Goal: Transaction & Acquisition: Purchase product/service

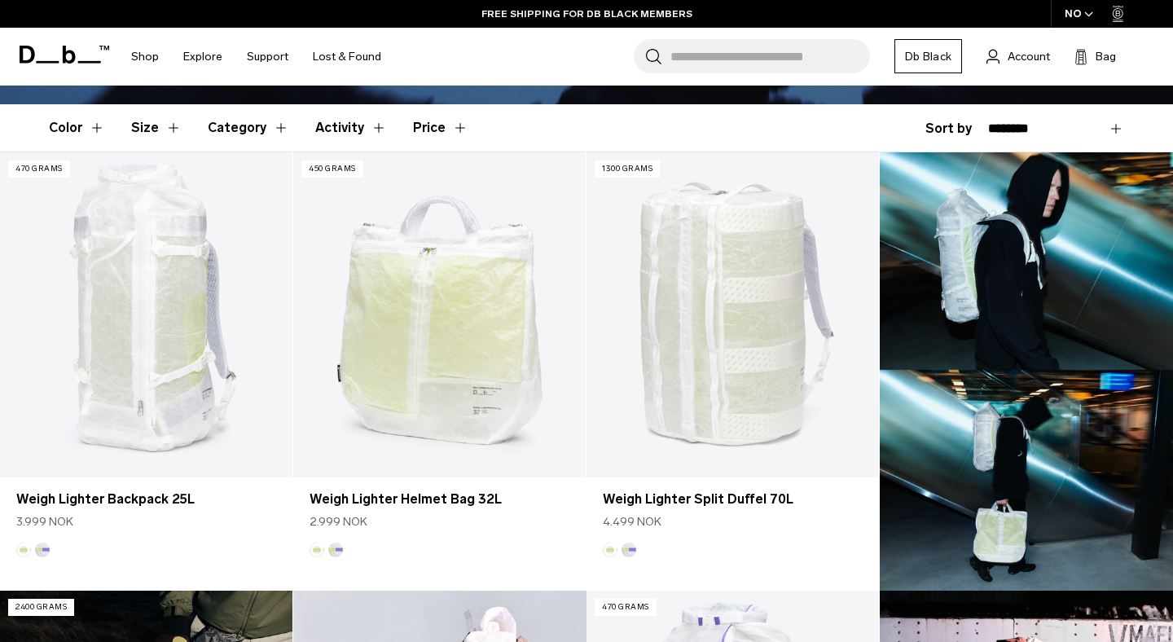
scroll to position [424, 0]
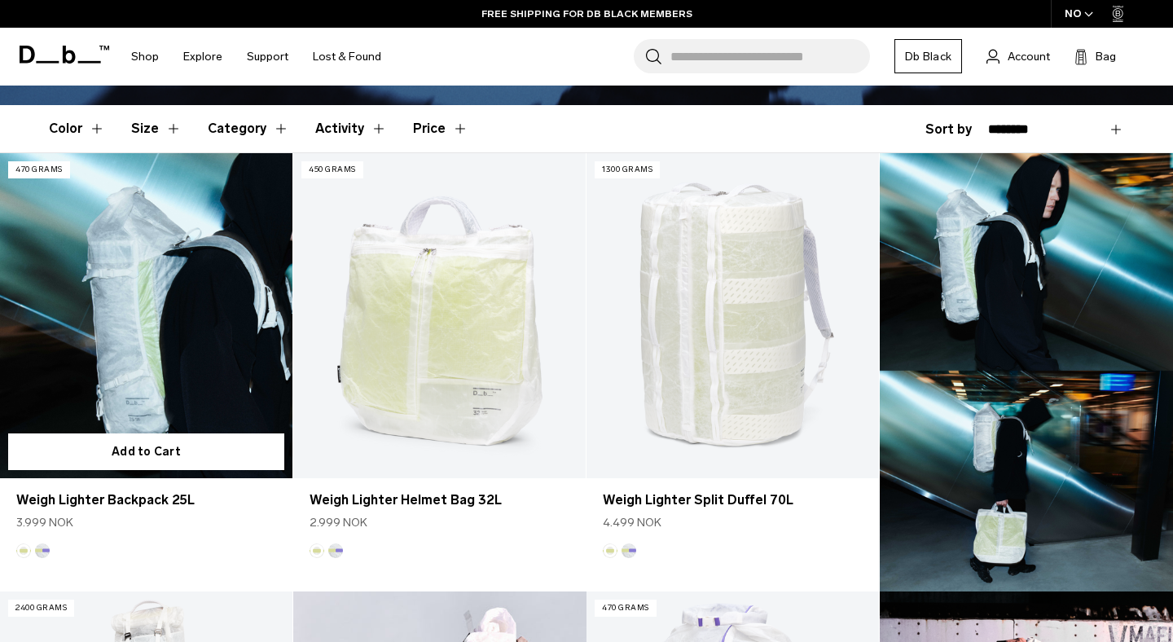
click at [121, 293] on link "Weigh Lighter Backpack 25L" at bounding box center [146, 315] width 292 height 325
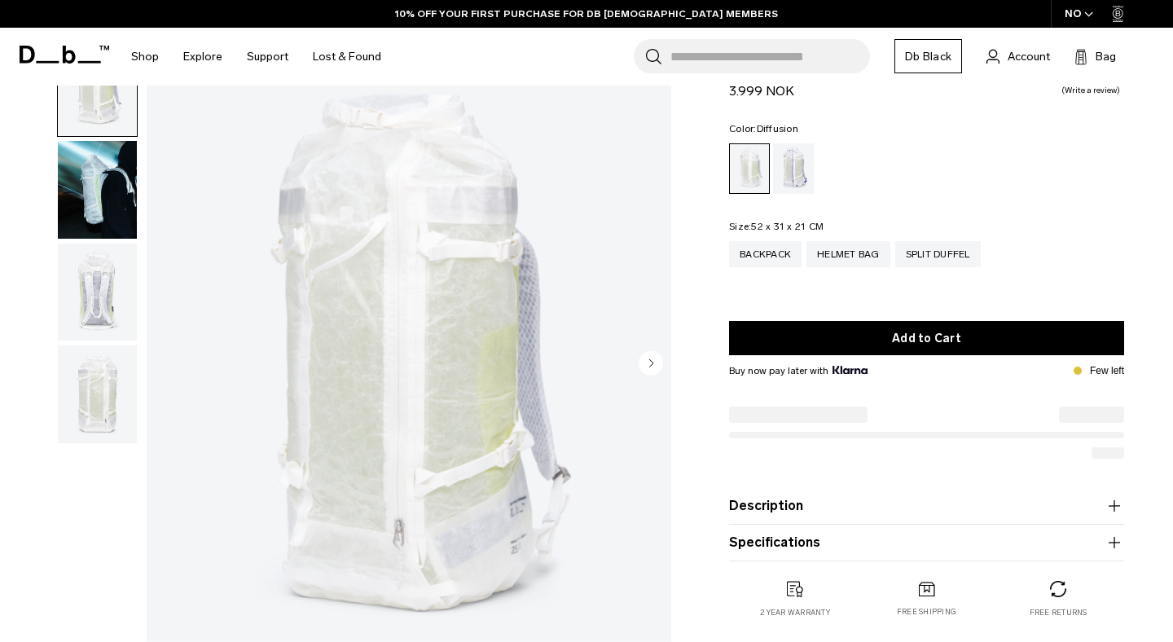
click at [91, 292] on img "button" at bounding box center [97, 293] width 79 height 98
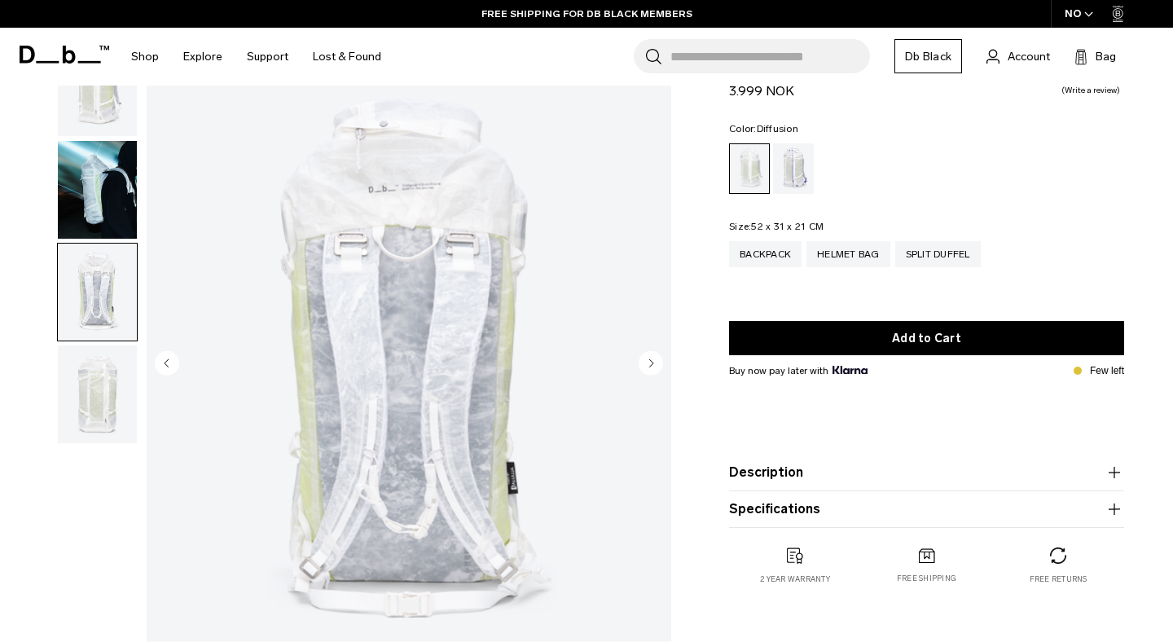
click at [73, 415] on img "button" at bounding box center [97, 394] width 79 height 98
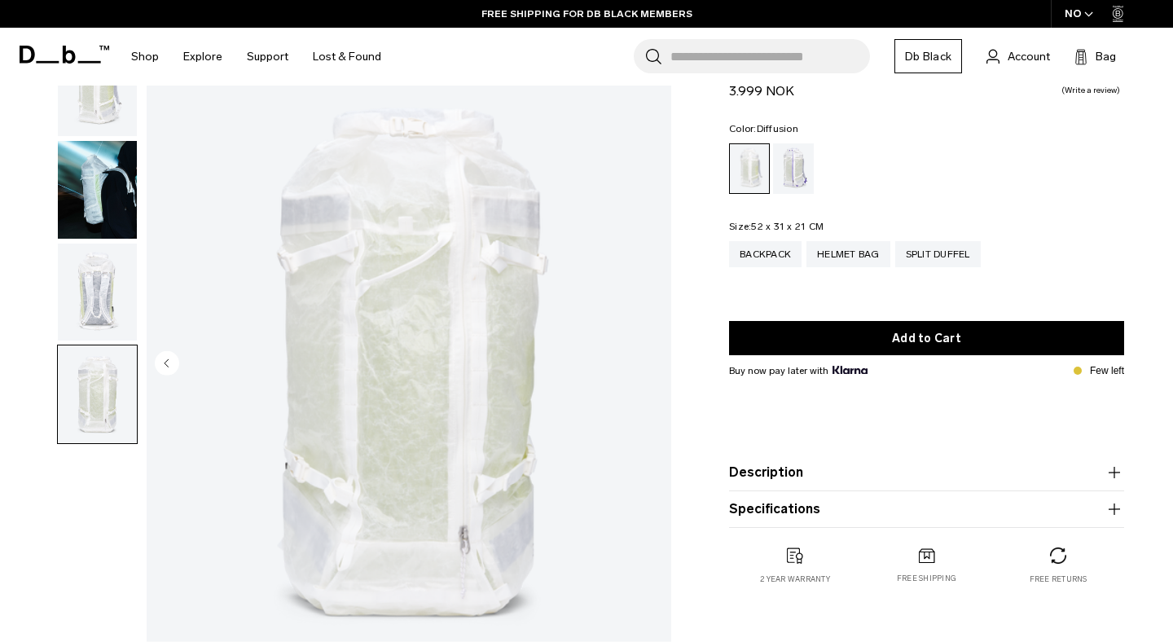
click at [106, 301] on img "button" at bounding box center [97, 293] width 79 height 98
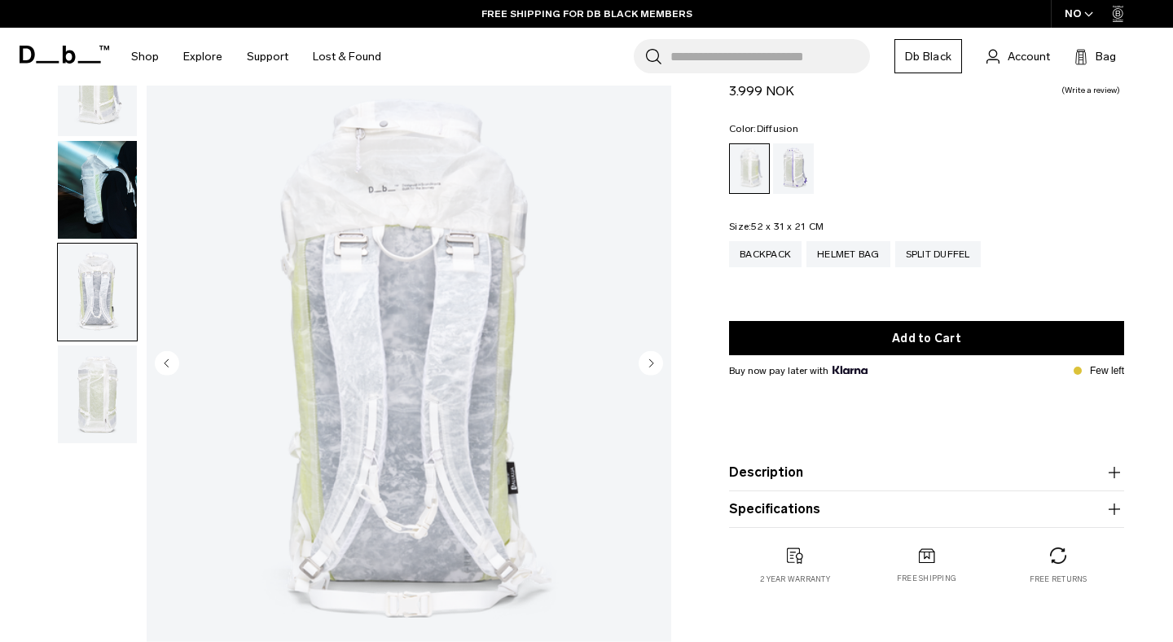
click at [106, 167] on img "button" at bounding box center [97, 190] width 79 height 98
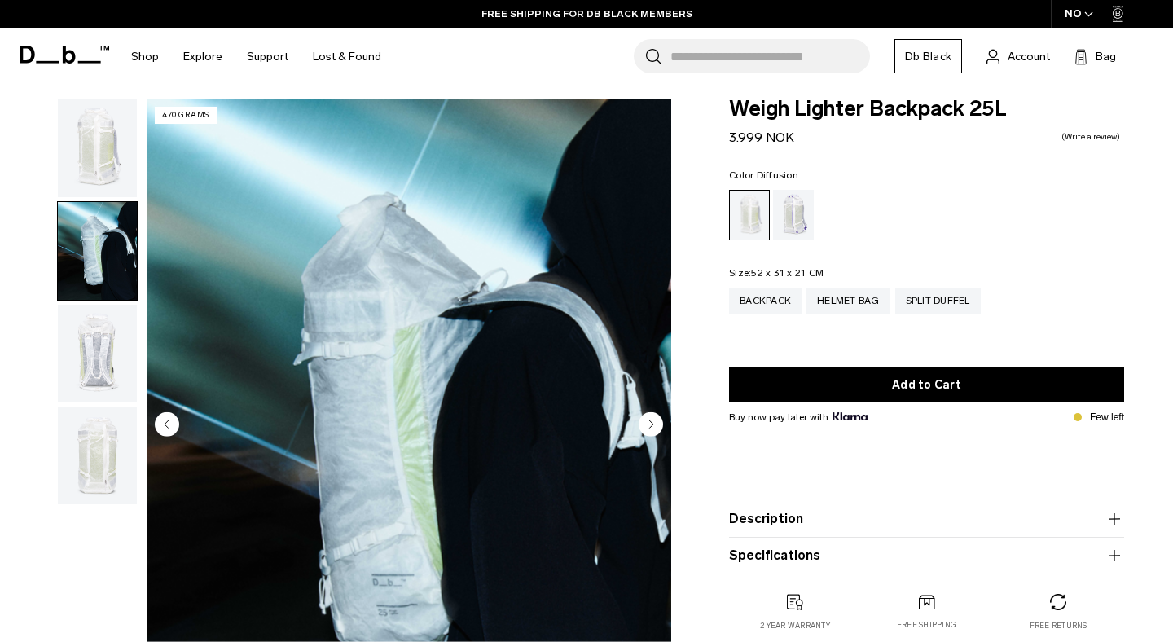
scroll to position [9, 0]
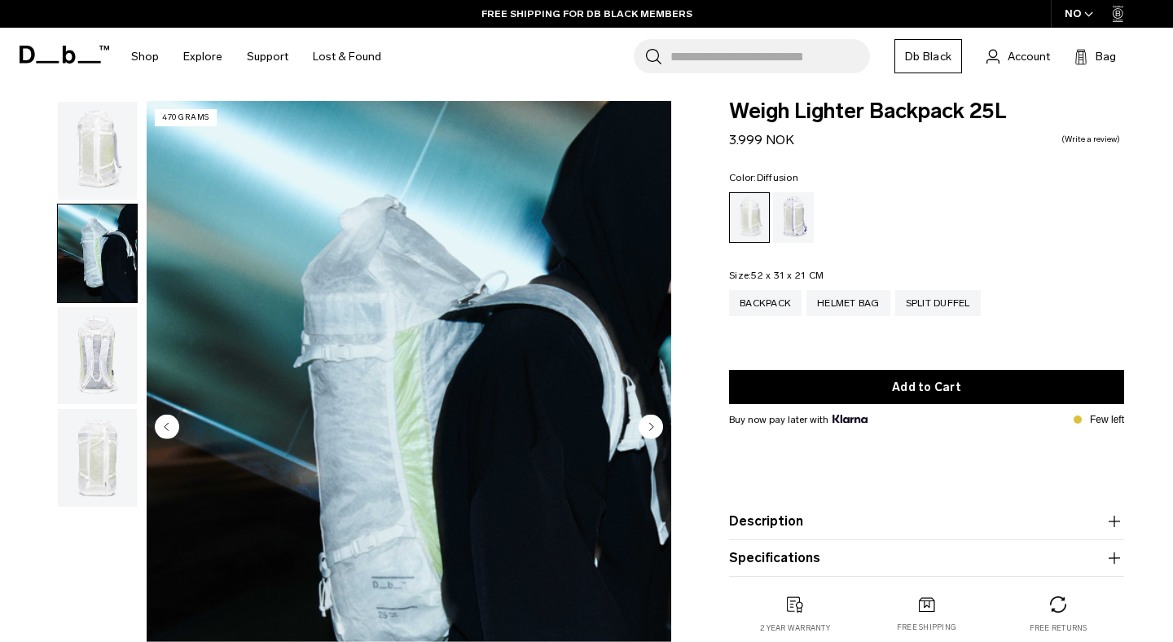
click at [108, 153] on img "button" at bounding box center [97, 151] width 79 height 98
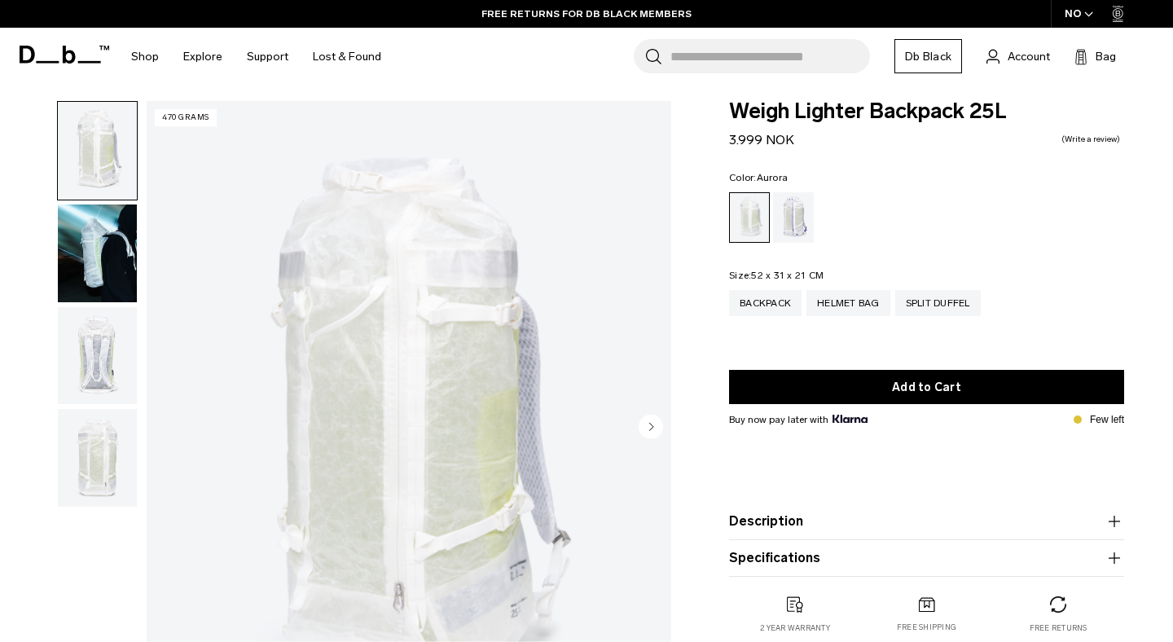
click at [802, 218] on div "Aurora" at bounding box center [794, 217] width 42 height 51
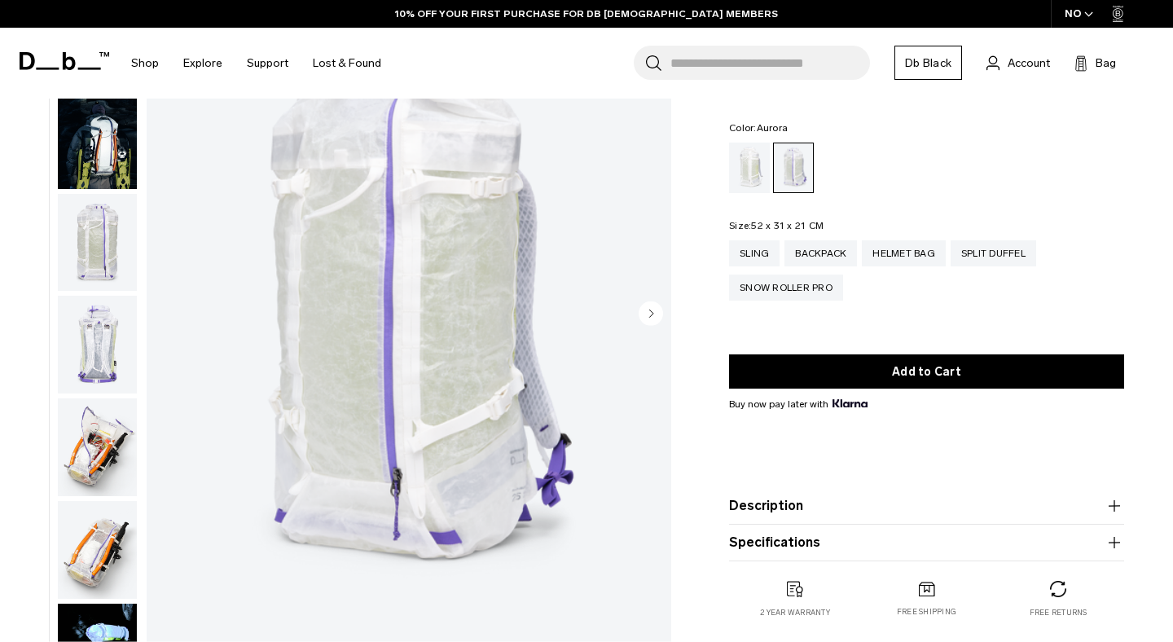
scroll to position [121, 0]
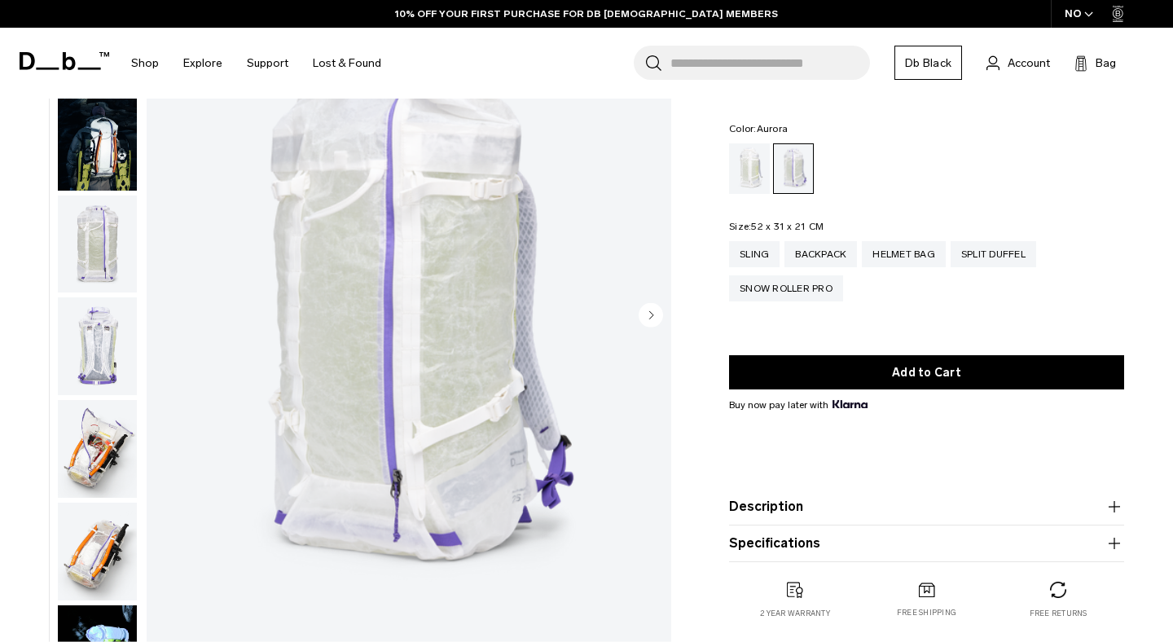
click at [92, 352] on img "button" at bounding box center [97, 346] width 79 height 98
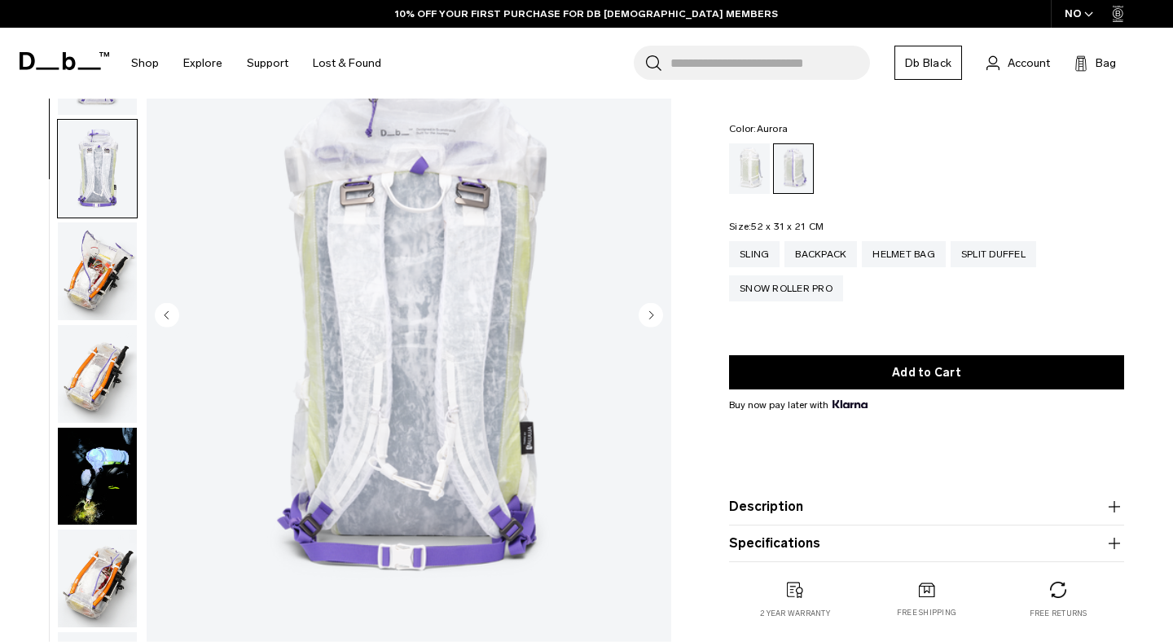
scroll to position [159, 0]
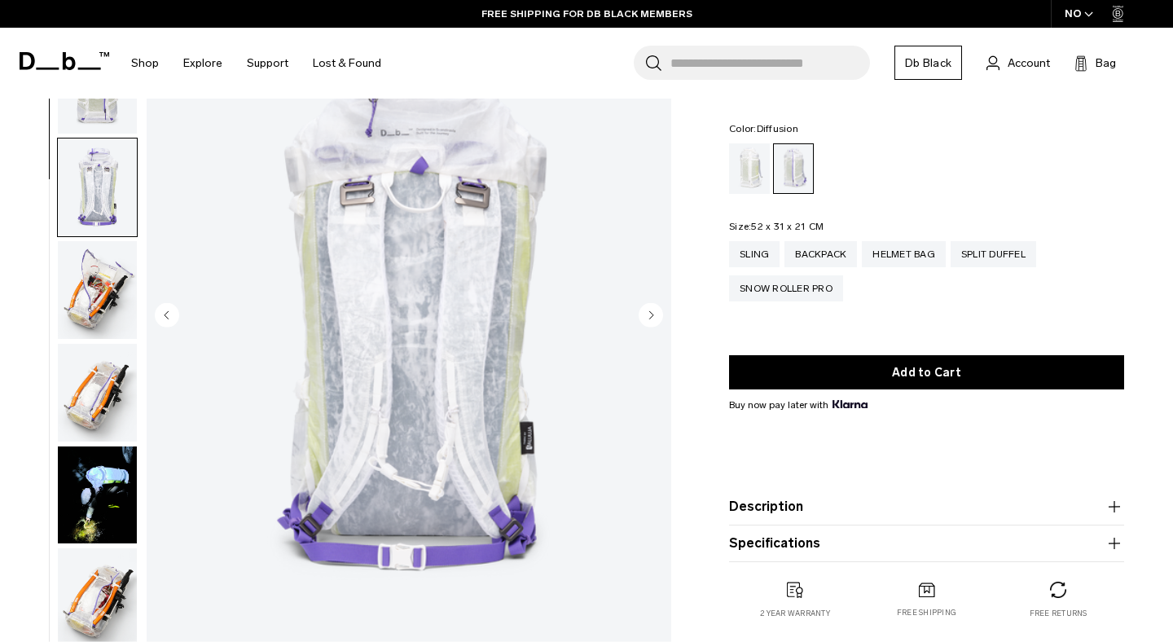
click at [734, 151] on div "Diffusion" at bounding box center [750, 168] width 42 height 51
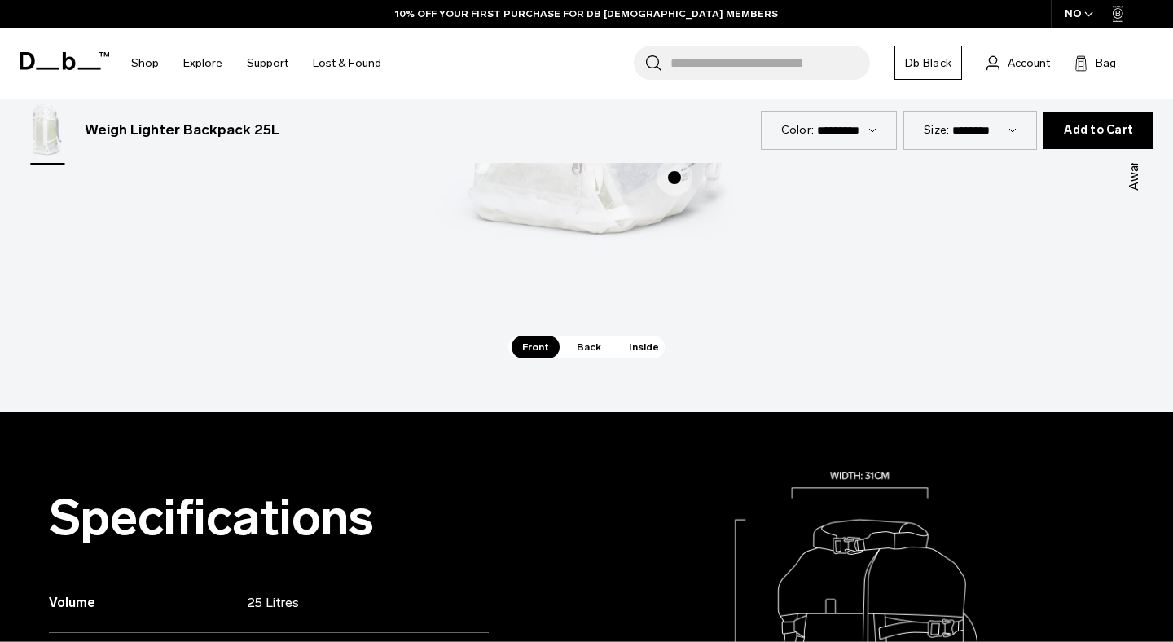
scroll to position [1109, 0]
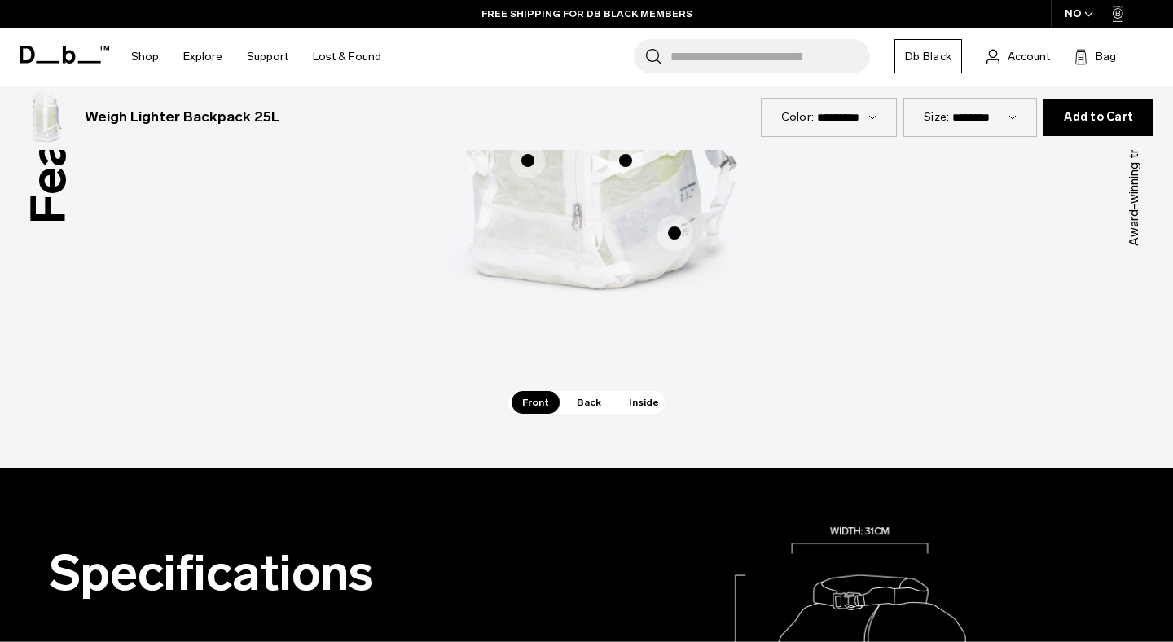
click at [592, 407] on span "Back" at bounding box center [589, 402] width 46 height 23
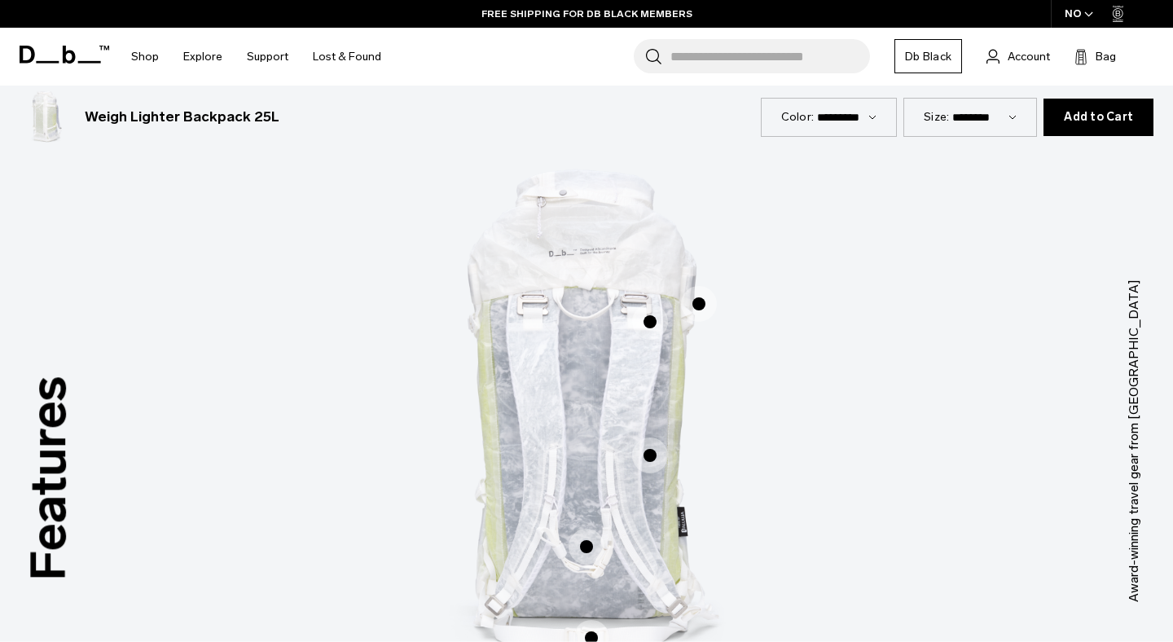
scroll to position [751, 0]
click at [648, 319] on span "2 / 3" at bounding box center [650, 324] width 36 height 36
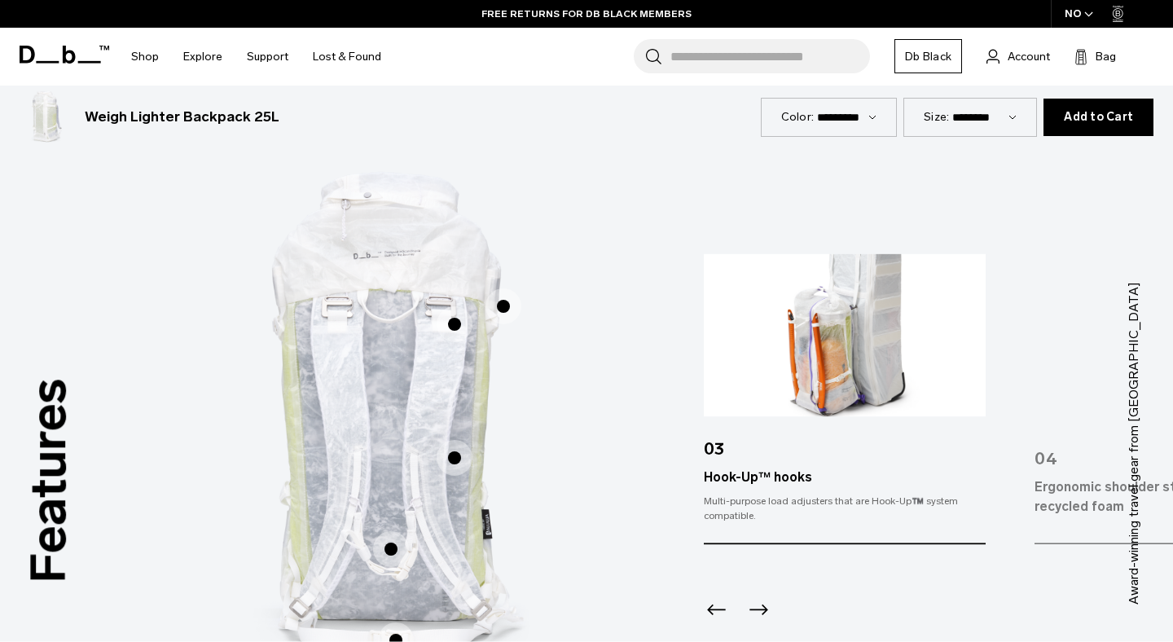
click at [499, 307] on span "2 / 3" at bounding box center [504, 306] width 36 height 36
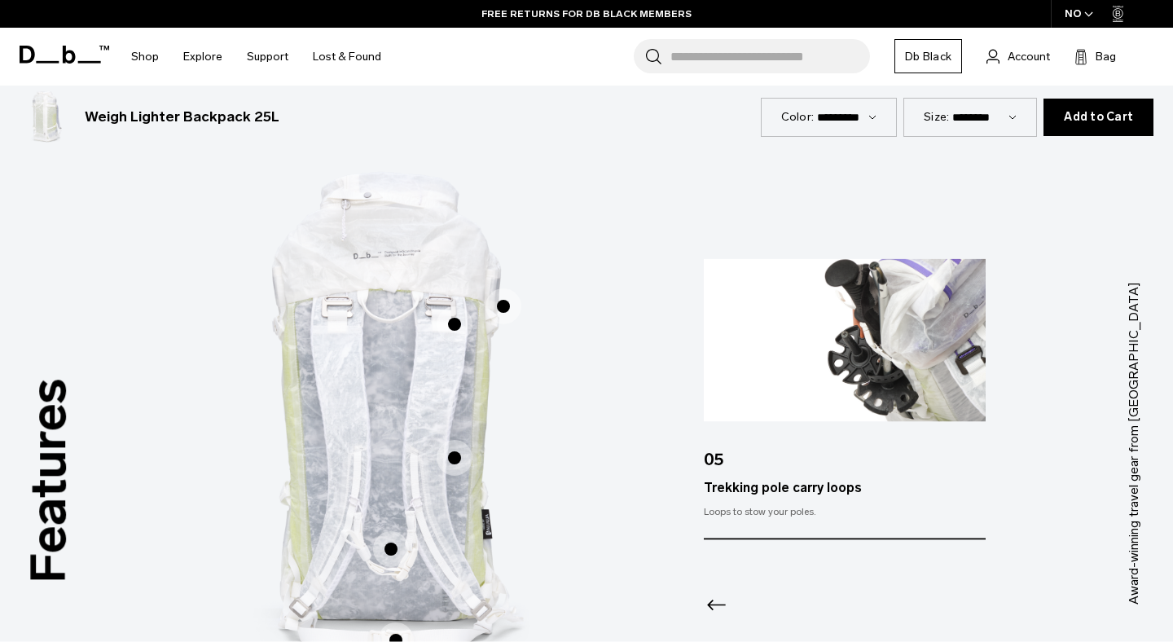
click at [452, 459] on span "2 / 3" at bounding box center [455, 458] width 36 height 36
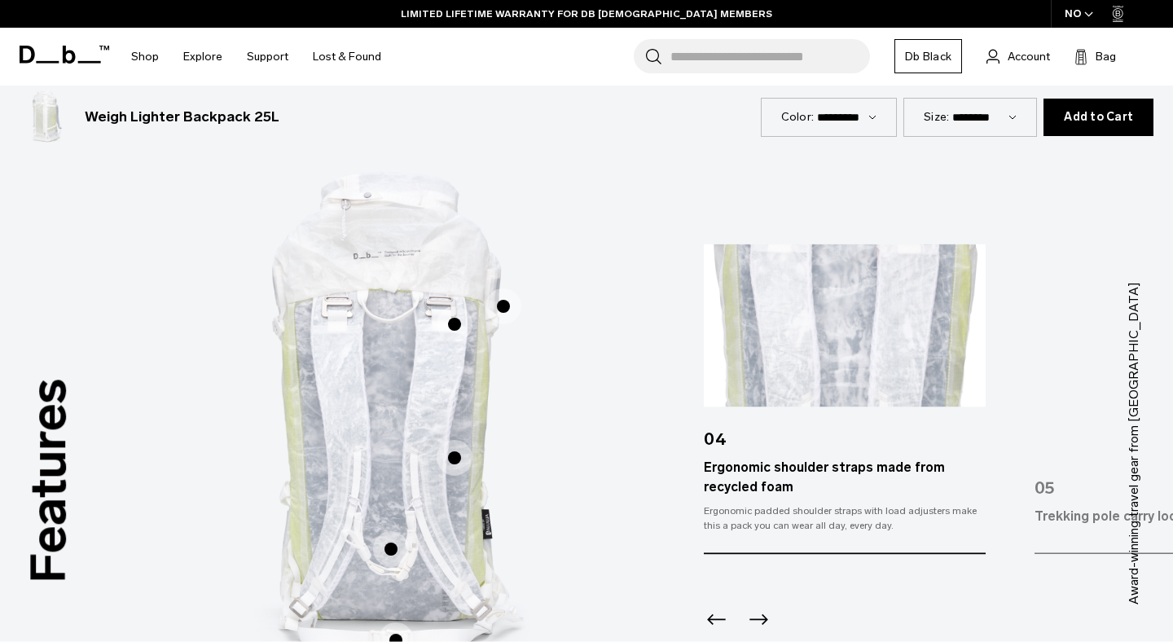
click at [384, 550] on span "2 / 3" at bounding box center [391, 549] width 36 height 36
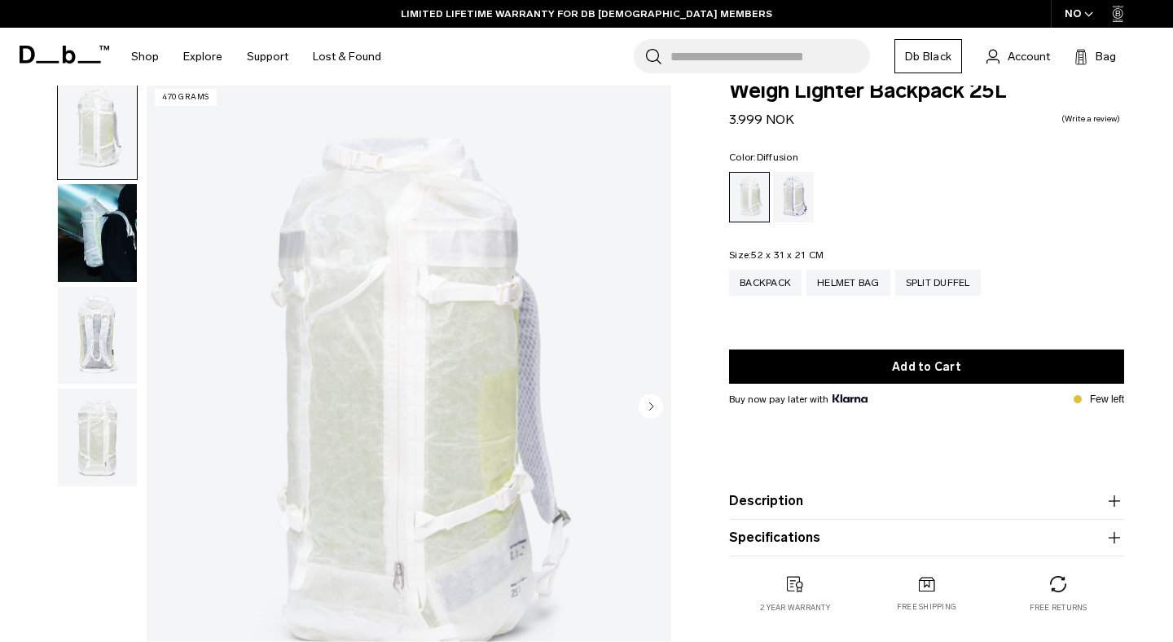
scroll to position [0, 0]
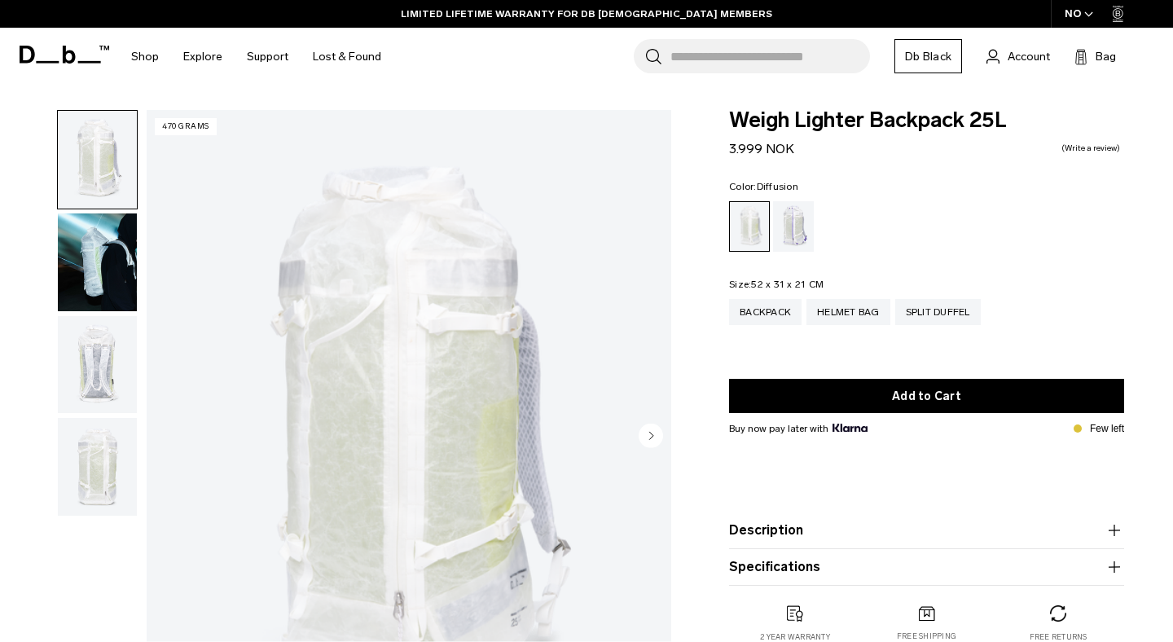
click at [115, 252] on img "button" at bounding box center [97, 262] width 79 height 98
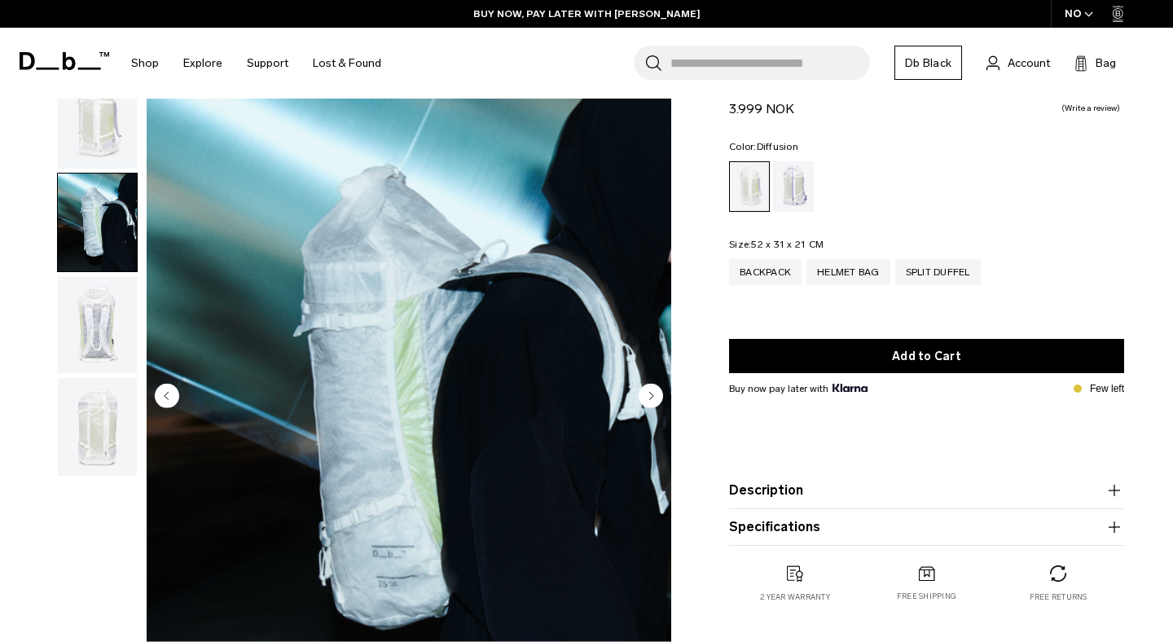
scroll to position [39, 0]
click at [99, 341] on img "button" at bounding box center [97, 326] width 79 height 98
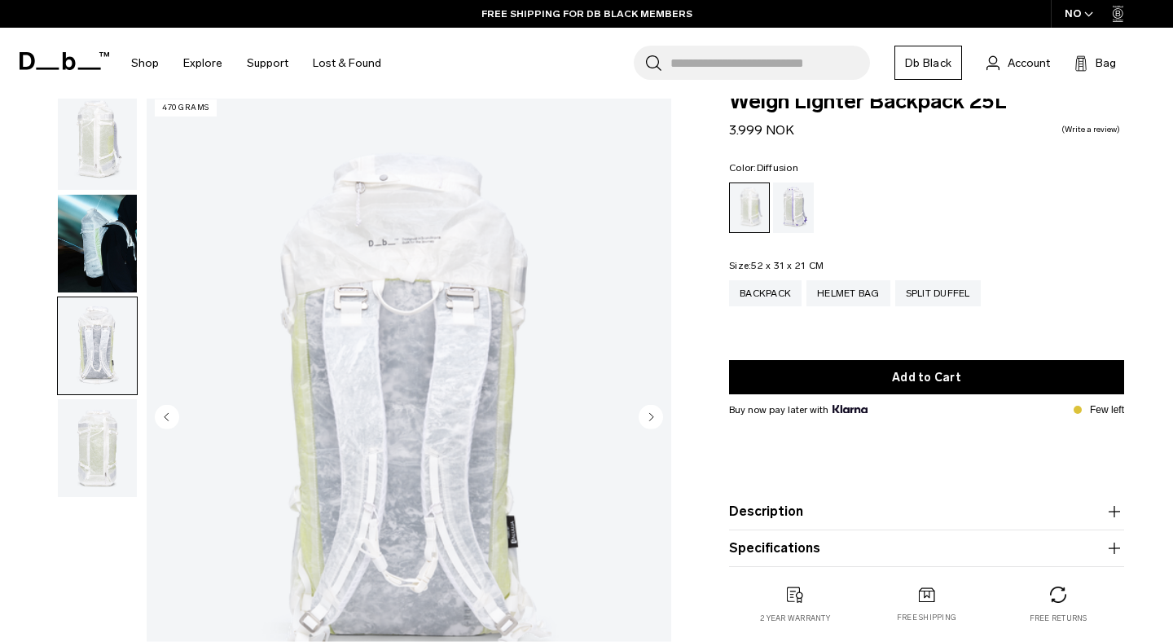
scroll to position [0, 0]
